Goal: Find specific page/section: Find specific page/section

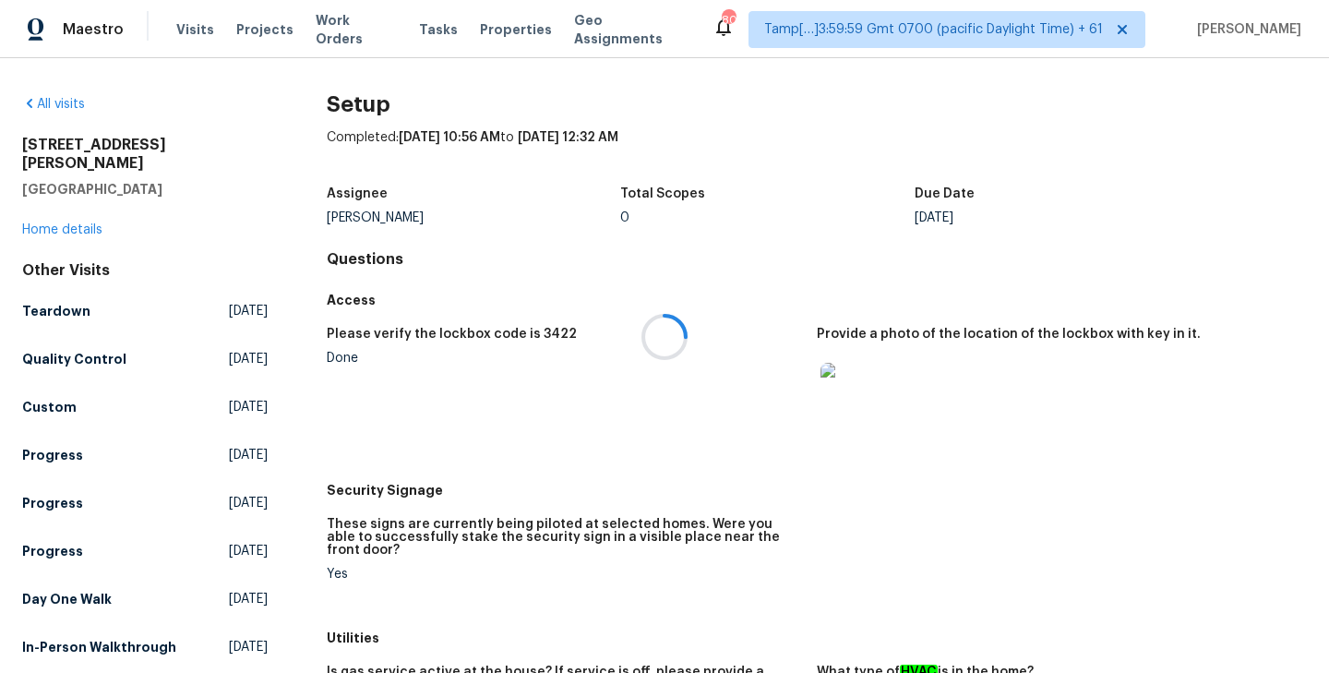
click at [57, 102] on div at bounding box center [664, 336] width 1329 height 673
click at [71, 104] on link "All visits" at bounding box center [53, 104] width 63 height 13
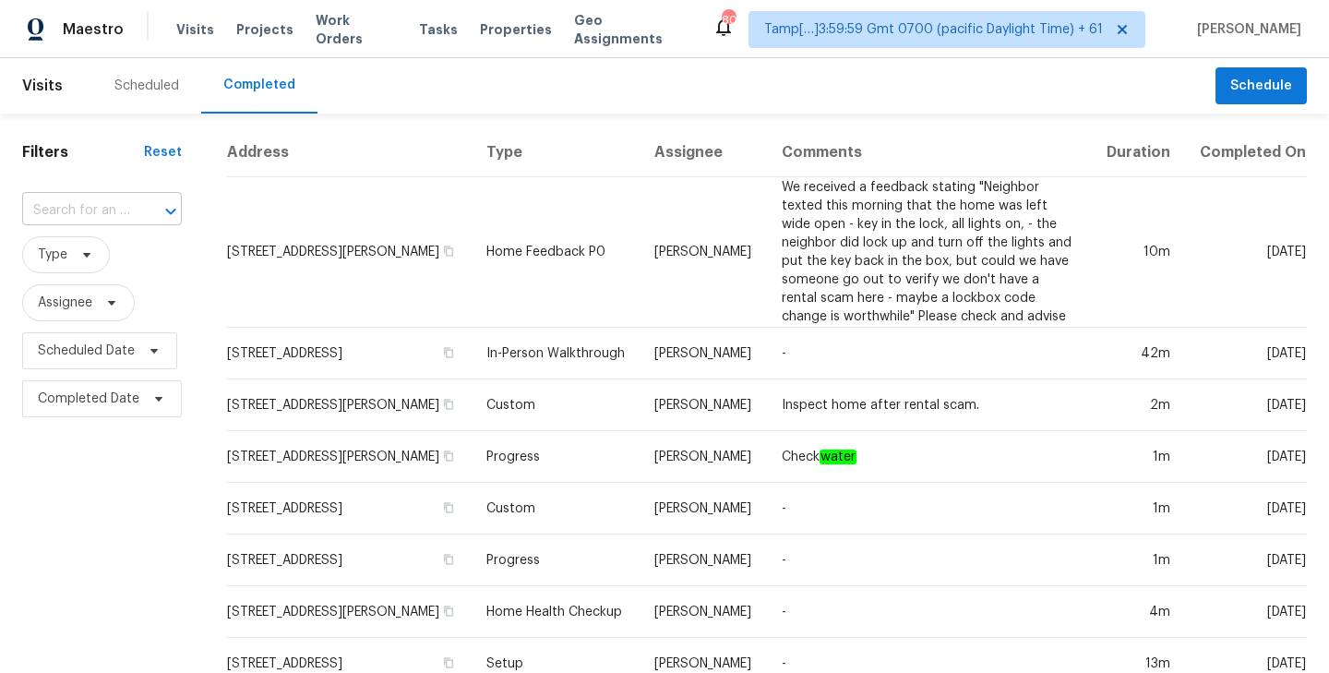
click at [72, 211] on input "text" at bounding box center [76, 211] width 108 height 29
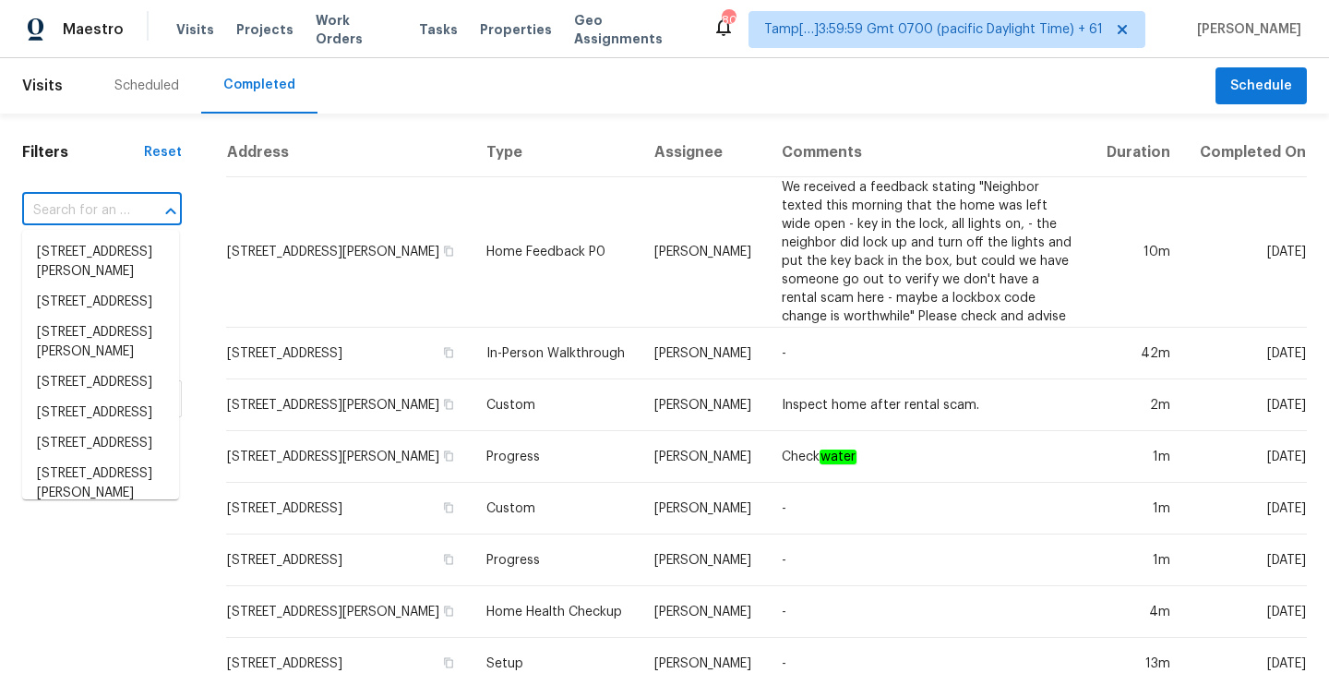
paste input "[STREET_ADDRESS]"
type input "[STREET_ADDRESS]"
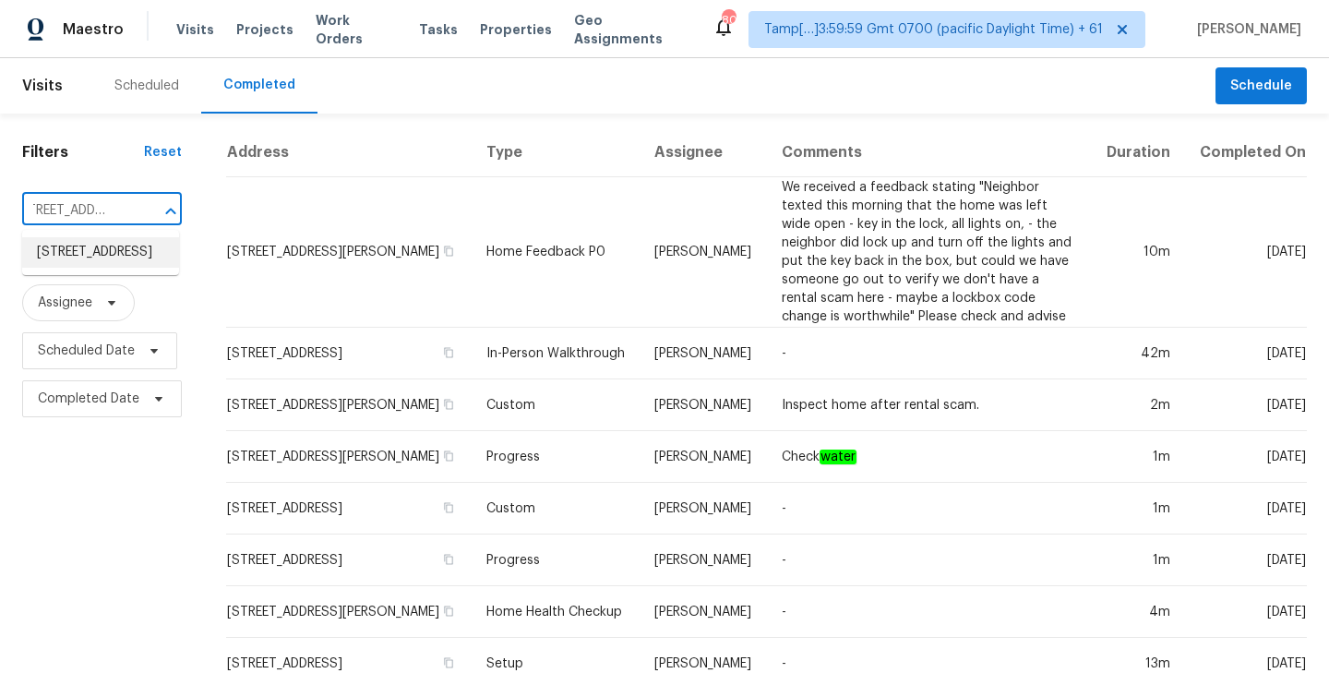
click at [81, 246] on li "[STREET_ADDRESS]" at bounding box center [100, 252] width 157 height 30
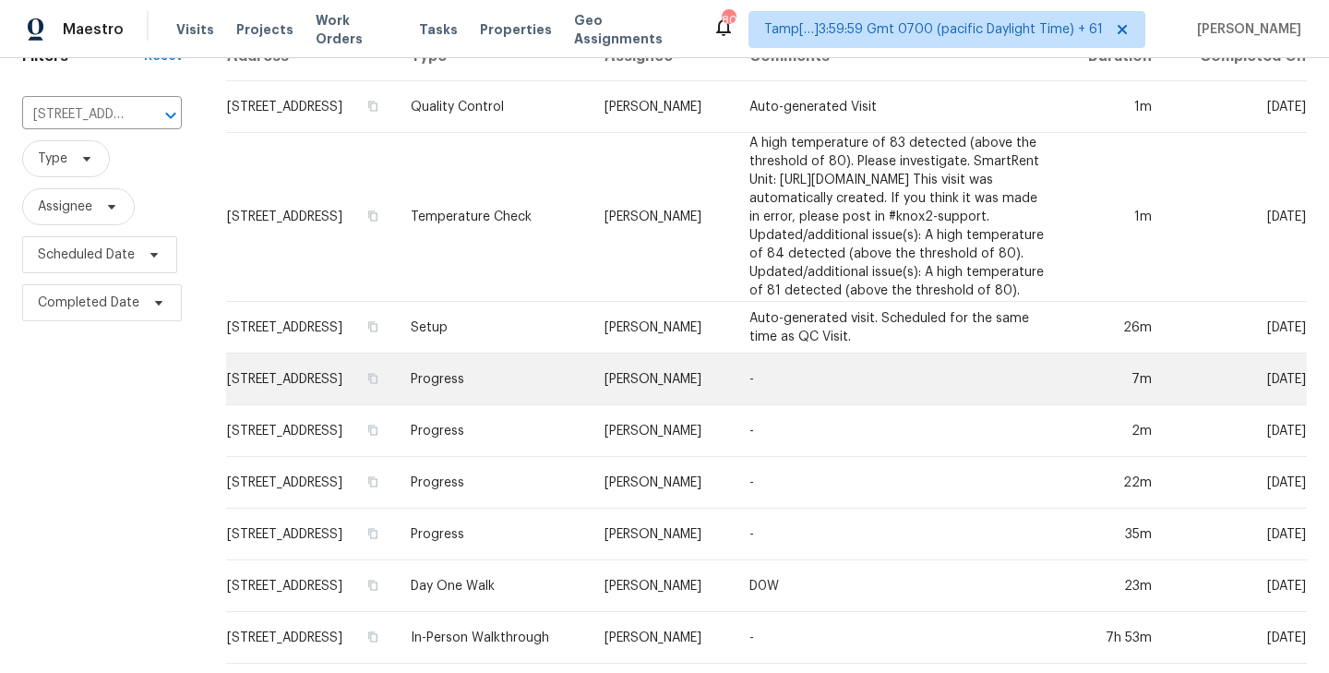
scroll to position [102, 0]
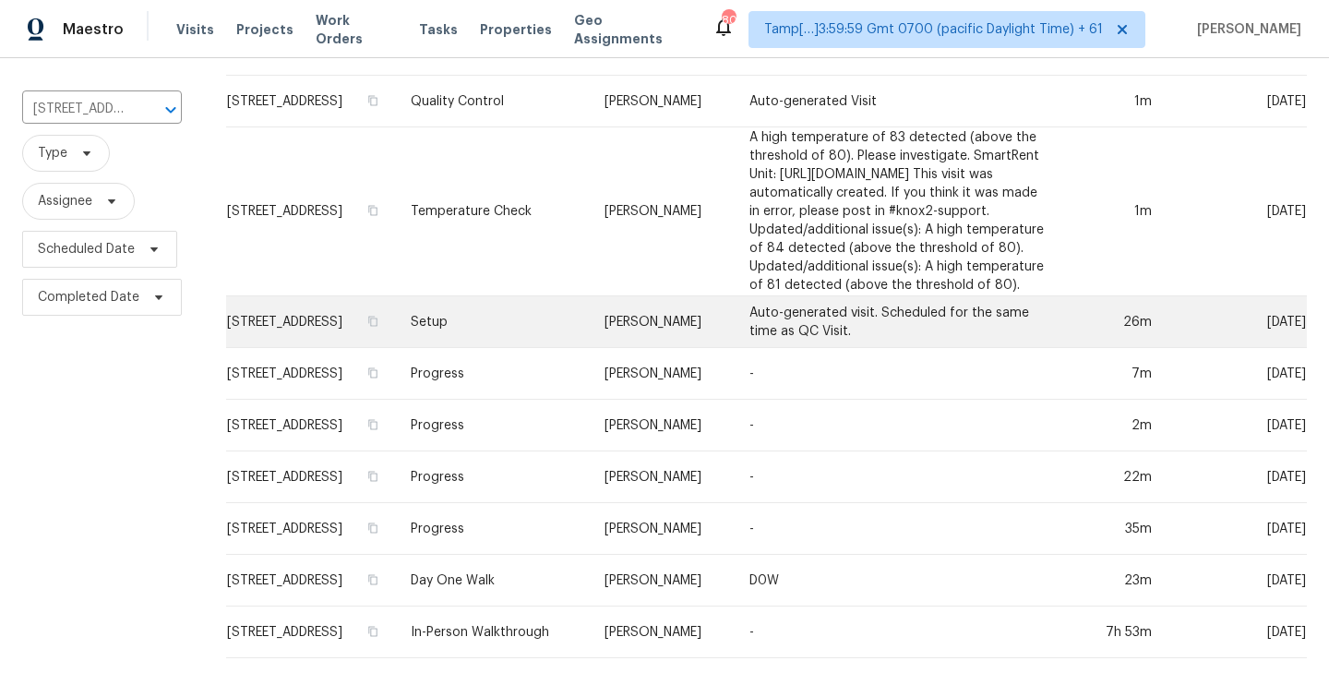
click at [330, 318] on td "[STREET_ADDRESS]" at bounding box center [311, 322] width 170 height 52
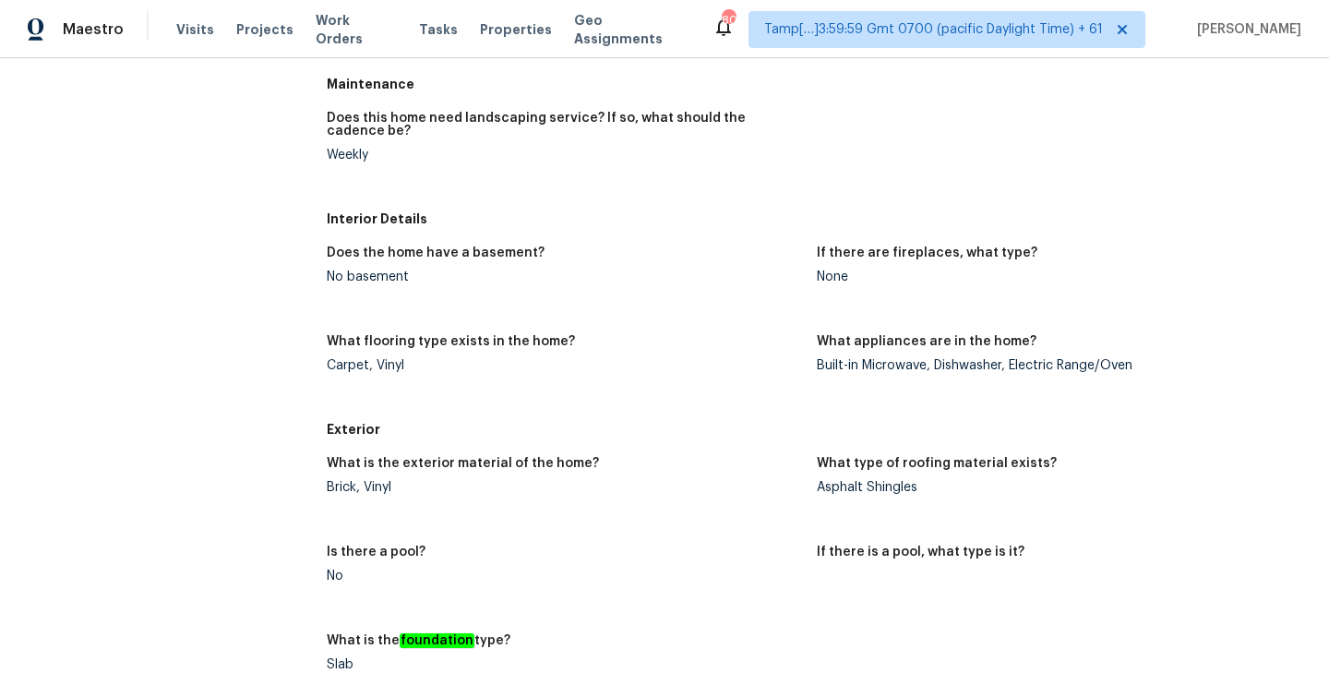
scroll to position [1172, 0]
